Goal: Register for event/course

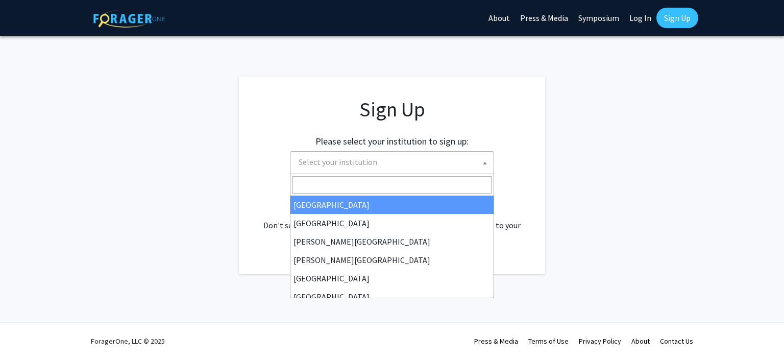
click at [431, 160] on span "Select your institution" at bounding box center [393, 162] width 199 height 21
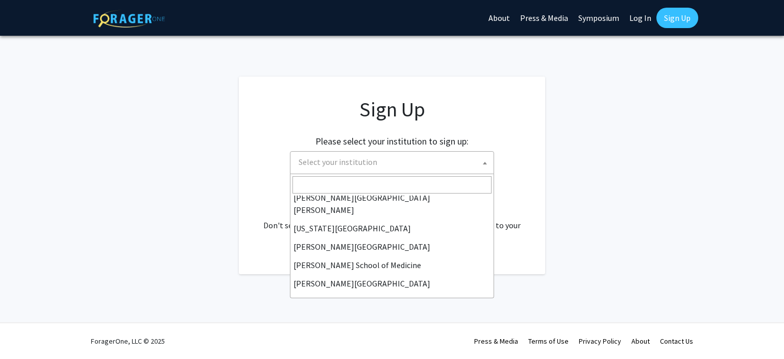
scroll to position [204, 0]
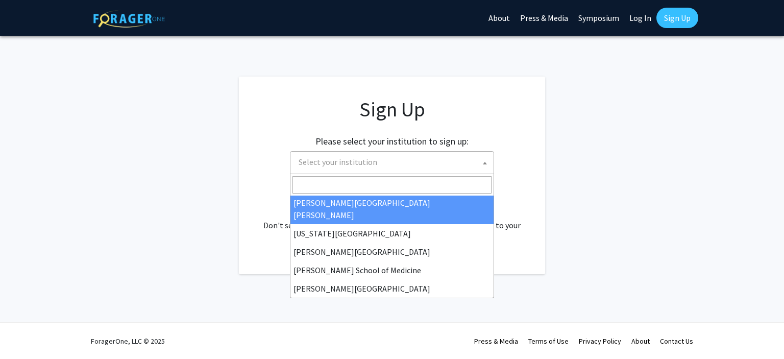
select select "1"
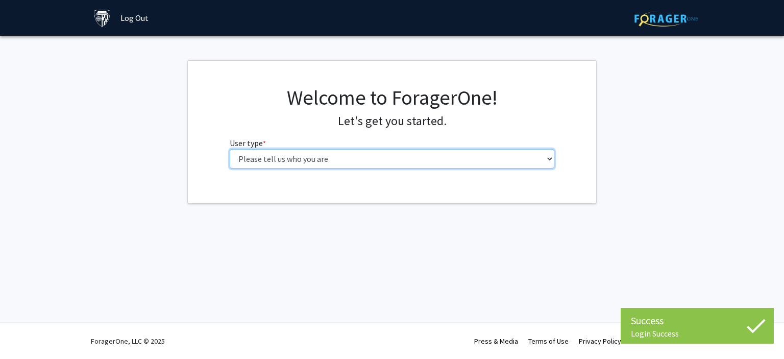
click at [414, 154] on select "Please tell us who you are Undergraduate Student Master's Student Doctoral Cand…" at bounding box center [392, 158] width 325 height 19
select select "2: masters"
click at [230, 149] on select "Please tell us who you are Undergraduate Student Master's Student Doctoral Cand…" at bounding box center [392, 158] width 325 height 19
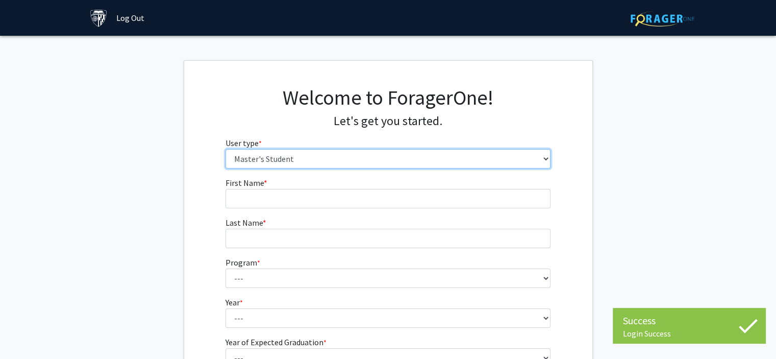
click at [337, 159] on select "Please tell us who you are Undergraduate Student Master's Student Doctoral Cand…" at bounding box center [387, 158] width 325 height 19
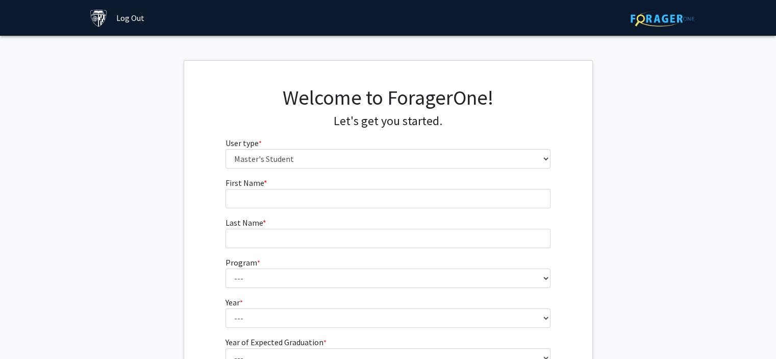
click at [186, 173] on div "Welcome to ForagerOne! Let's get you started. User type * required Please tell …" at bounding box center [388, 130] width 408 height 91
click at [307, 194] on input "First Name * required" at bounding box center [387, 198] width 325 height 19
type input "Junior"
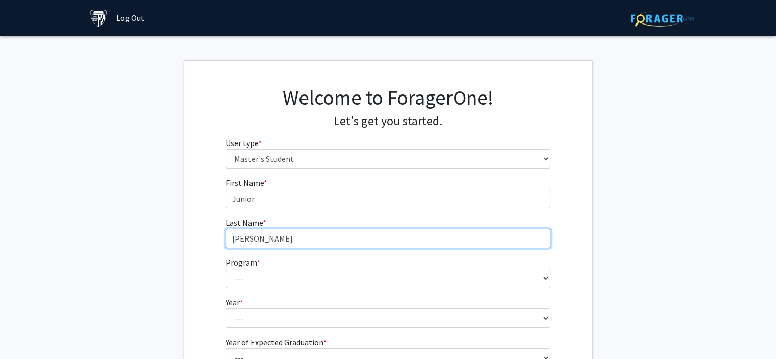
type input "[PERSON_NAME]"
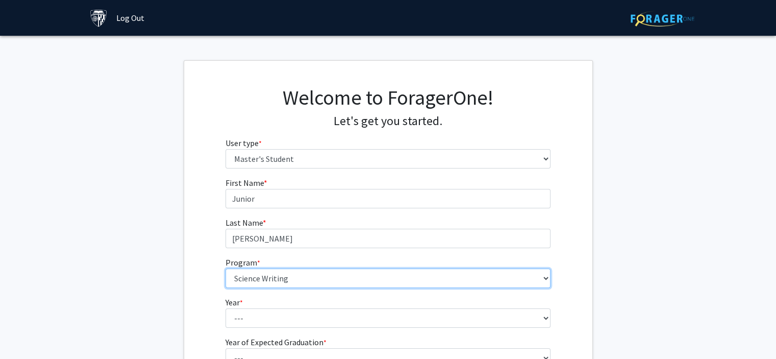
select select "142: 141"
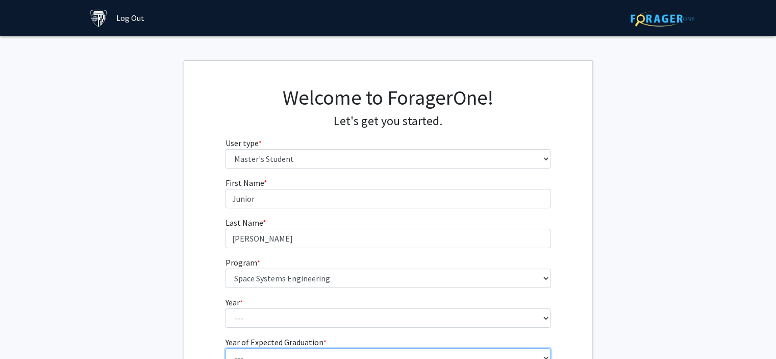
scroll to position [135, 0]
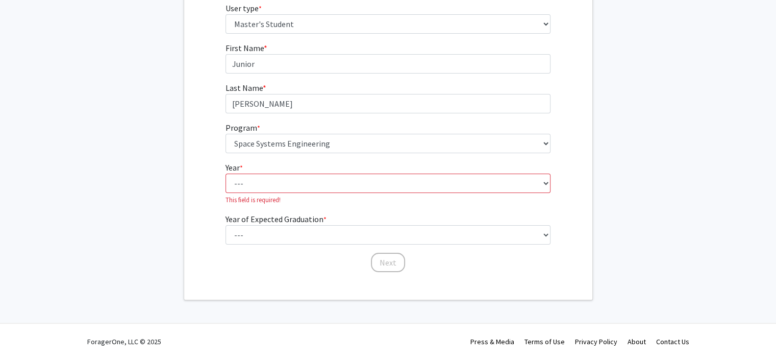
click at [313, 195] on p "This field is required!" at bounding box center [387, 200] width 325 height 10
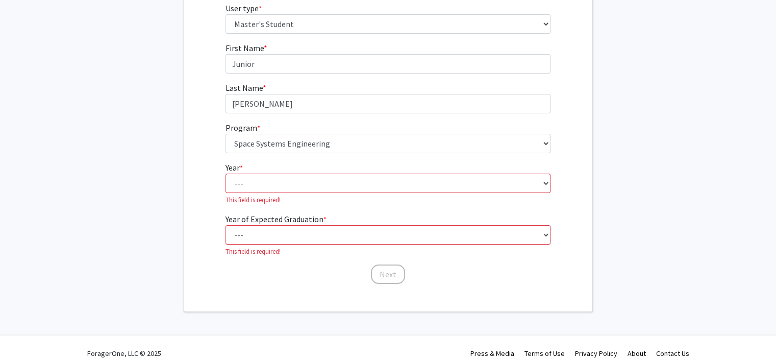
click at [324, 192] on fg-select "Year * required --- First Year Second Year This field is required!" at bounding box center [387, 182] width 325 height 43
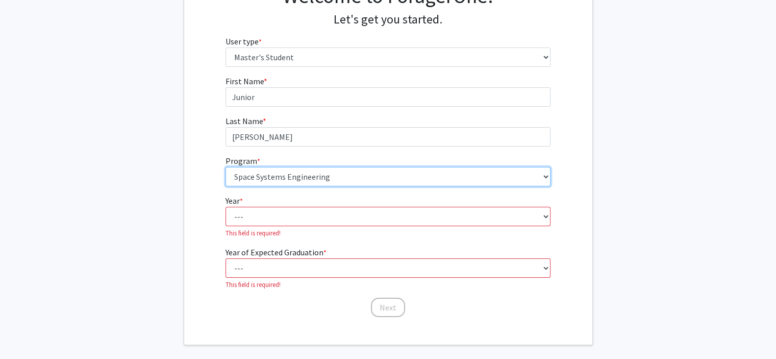
scroll to position [84, 0]
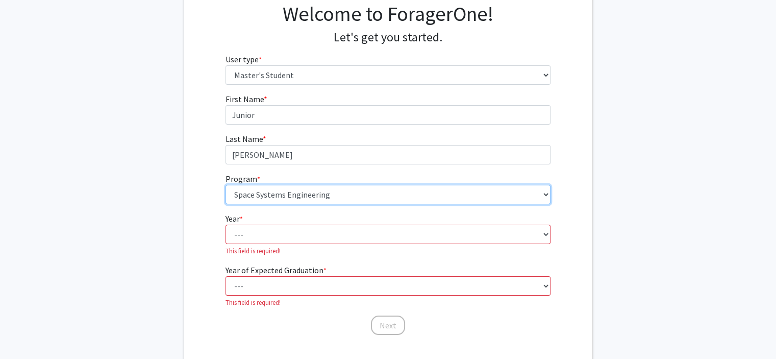
click at [326, 191] on select "--- Anatomy Education Applied and Computational Mathematics Applied Biomedical …" at bounding box center [387, 194] width 325 height 19
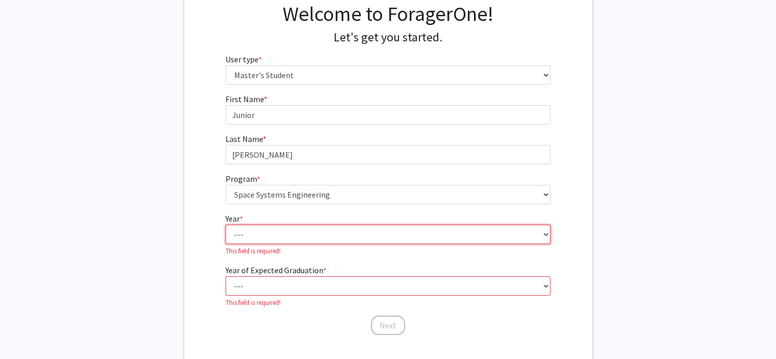
click at [331, 239] on select "--- First Year Second Year" at bounding box center [387, 233] width 325 height 19
select select "1: first_year"
click at [225, 224] on select "--- First Year Second Year" at bounding box center [387, 233] width 325 height 19
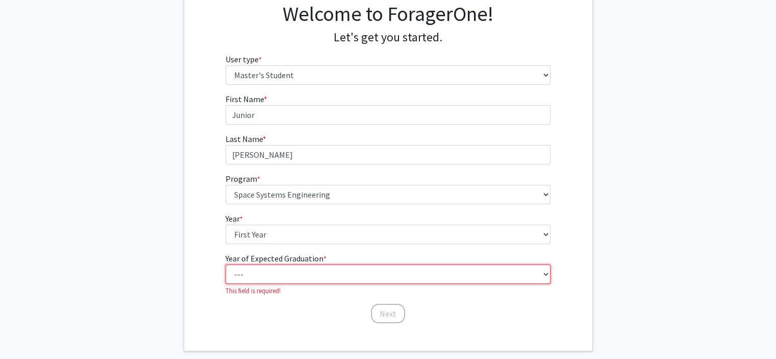
click at [306, 279] on select "--- 2025 2026 2027 2028 2029 2030 2031 2032 2033 2034" at bounding box center [387, 273] width 325 height 19
select select "4: 2028"
click at [225, 264] on select "--- 2025 2026 2027 2028 2029 2030 2031 2032 2033 2034" at bounding box center [387, 273] width 325 height 19
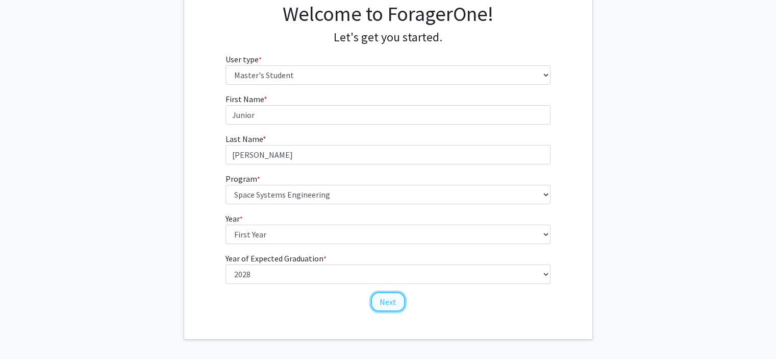
click at [396, 301] on button "Next" at bounding box center [388, 301] width 34 height 19
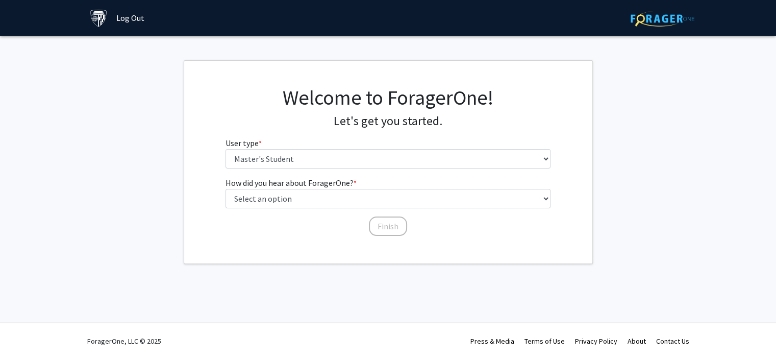
scroll to position [0, 0]
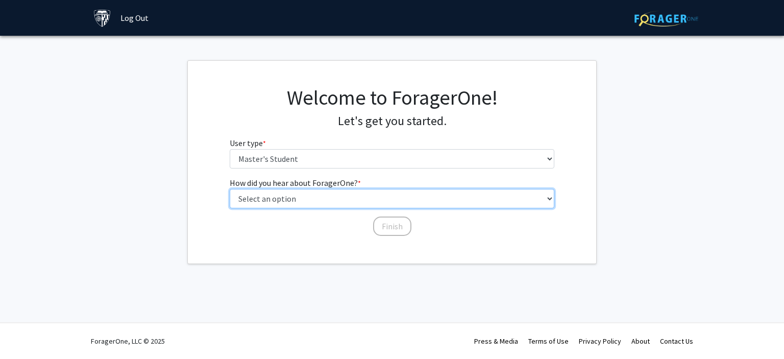
click at [391, 203] on select "Select an option Peer/student recommendation Faculty/staff recommendation Unive…" at bounding box center [392, 198] width 325 height 19
select select "3: university_website"
click at [230, 189] on select "Select an option Peer/student recommendation Faculty/staff recommendation Unive…" at bounding box center [392, 198] width 325 height 19
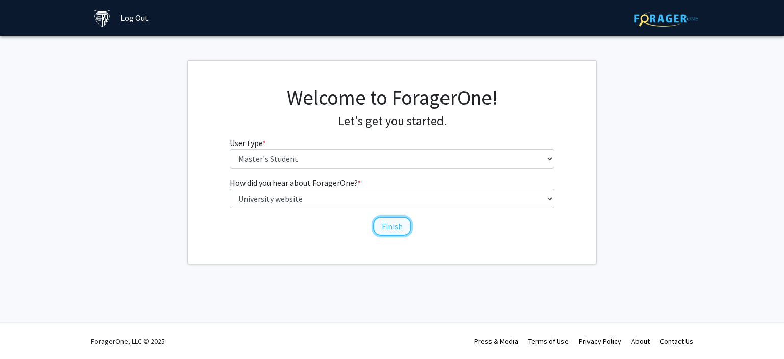
click at [400, 224] on button "Finish" at bounding box center [392, 225] width 38 height 19
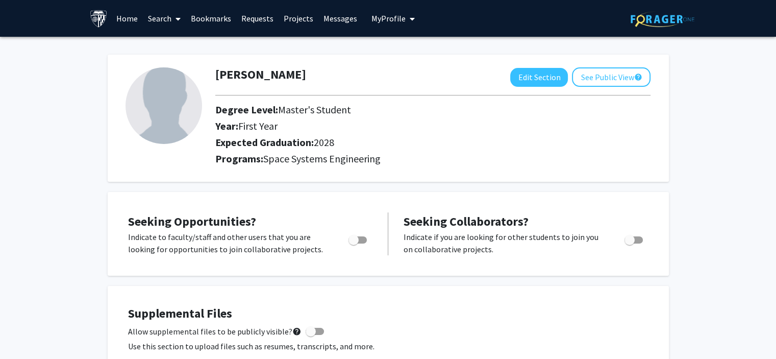
click at [368, 9] on button "My Profile" at bounding box center [392, 18] width 49 height 37
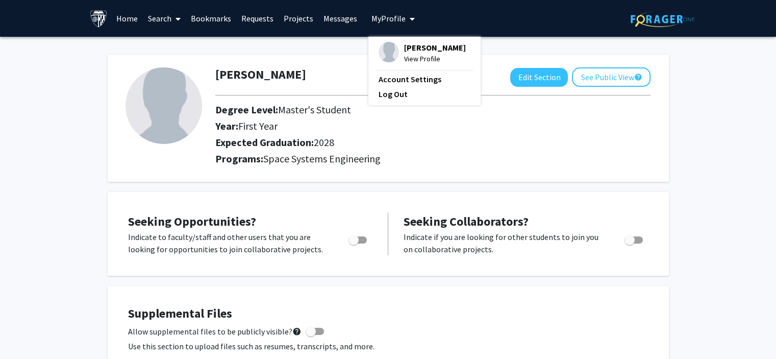
click at [288, 19] on link "Projects" at bounding box center [299, 19] width 40 height 36
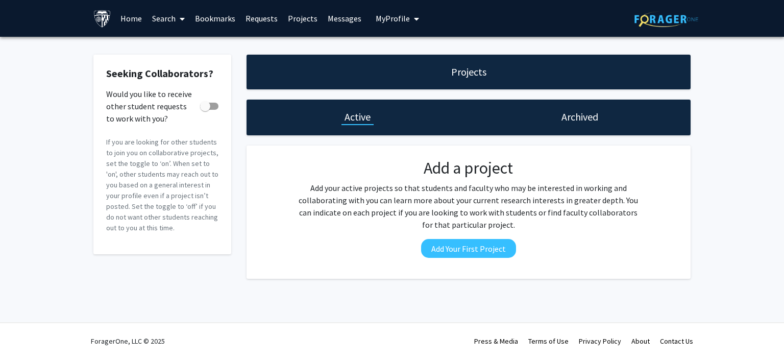
click at [264, 18] on link "Requests" at bounding box center [261, 19] width 42 height 36
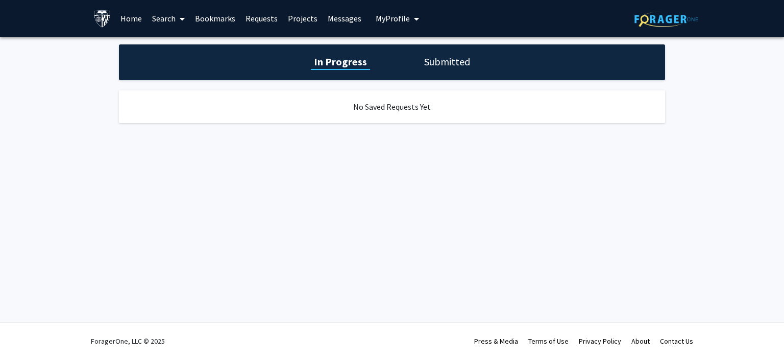
click at [208, 17] on link "Bookmarks" at bounding box center [215, 19] width 51 height 36
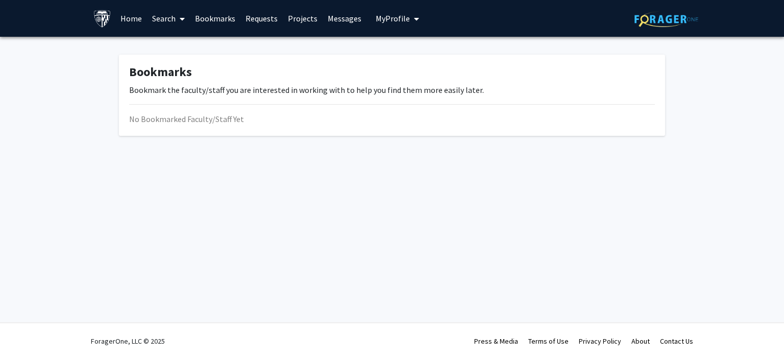
click at [170, 15] on link "Search" at bounding box center [168, 19] width 43 height 36
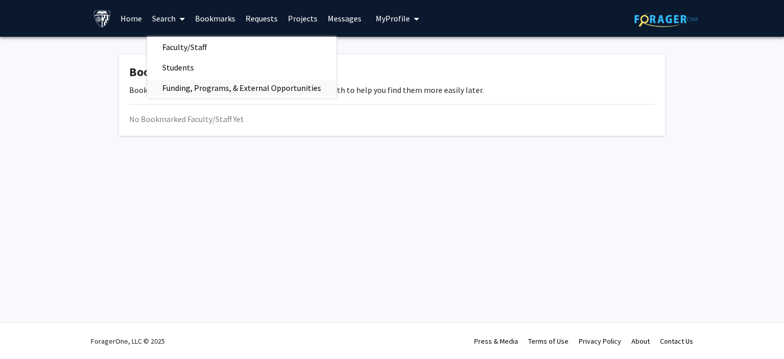
click at [186, 92] on span "Funding, Programs, & External Opportunities" at bounding box center [241, 88] width 189 height 20
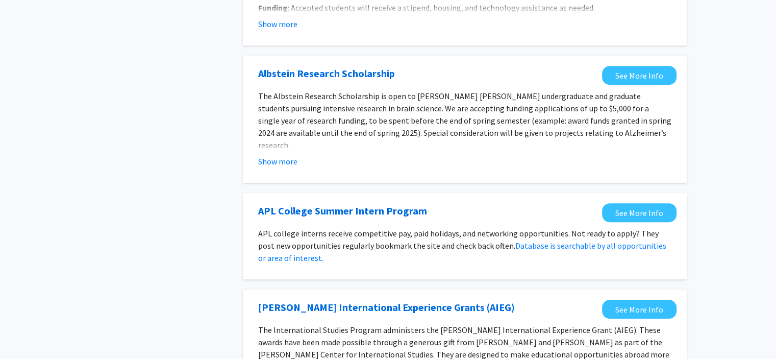
scroll to position [612, 0]
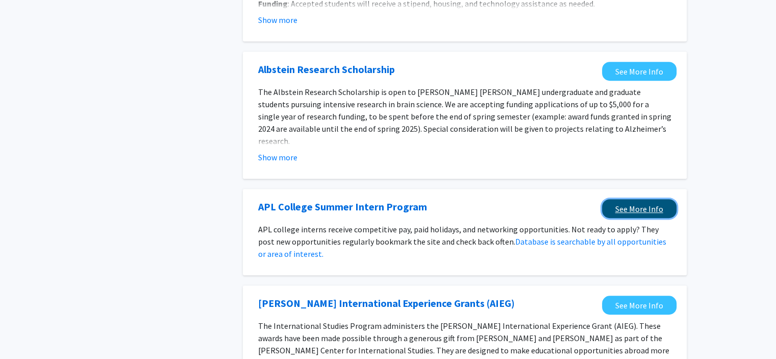
click at [611, 214] on link "See More Info" at bounding box center [639, 208] width 74 height 19
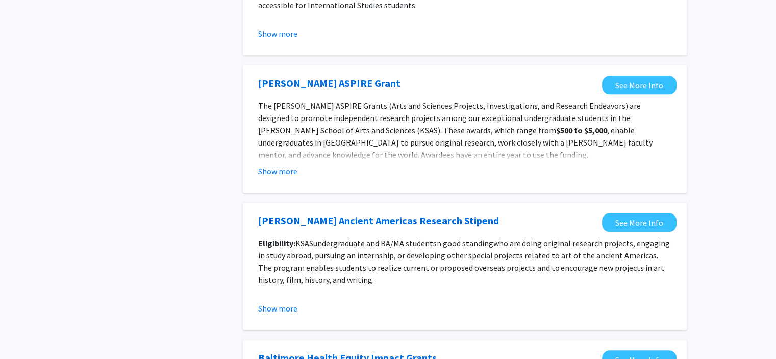
scroll to position [1172, 0]
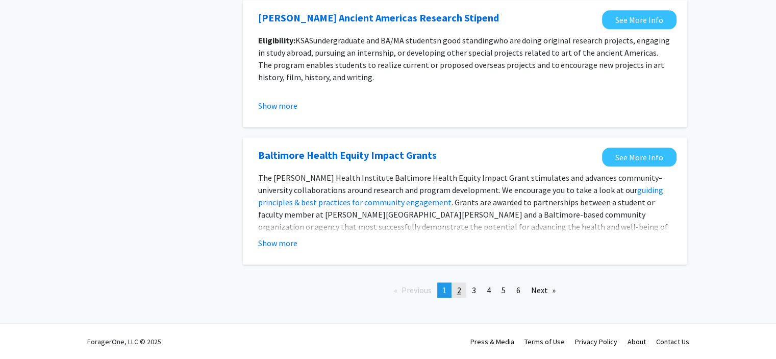
click at [459, 289] on span "2" at bounding box center [459, 290] width 4 height 10
